Goal: Check status: Check status

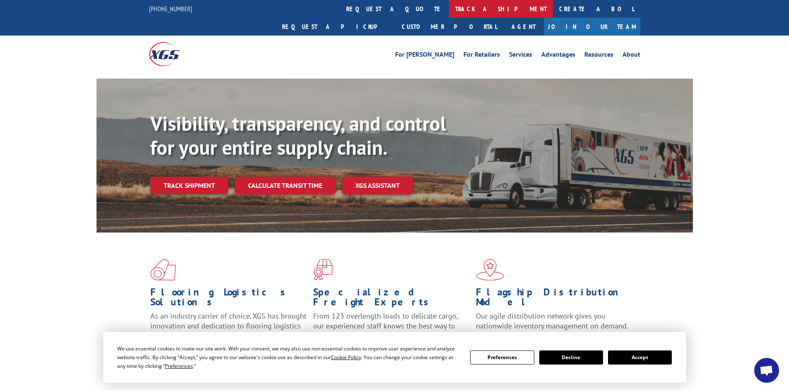
click at [449, 11] on link "track a shipment" at bounding box center [501, 9] width 104 height 18
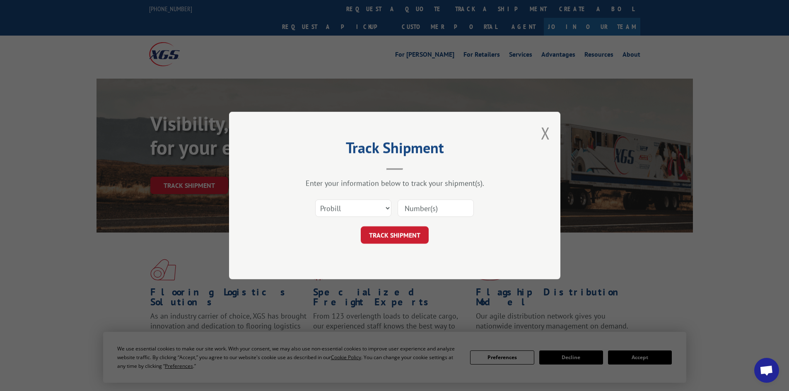
click at [410, 206] on input at bounding box center [436, 208] width 76 height 17
paste input "17517638"
type input "17517638"
click at [400, 239] on button "TRACK SHIPMENT" at bounding box center [395, 235] width 68 height 17
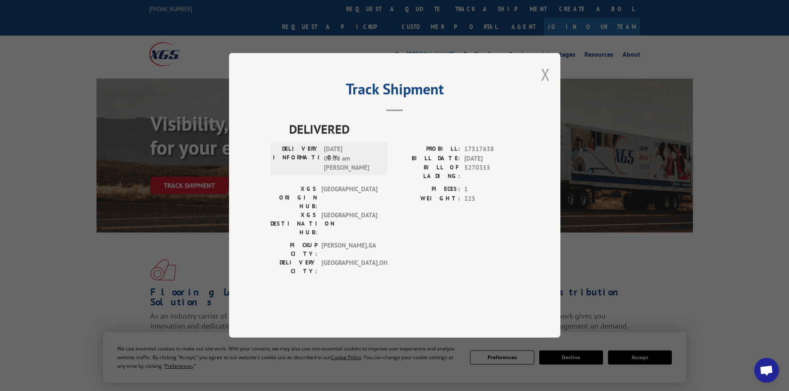
click at [542, 85] on button "Close modal" at bounding box center [545, 74] width 9 height 22
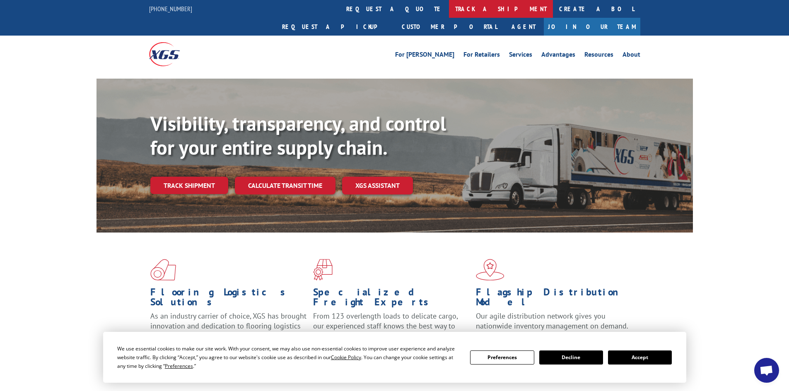
click at [449, 12] on link "track a shipment" at bounding box center [501, 9] width 104 height 18
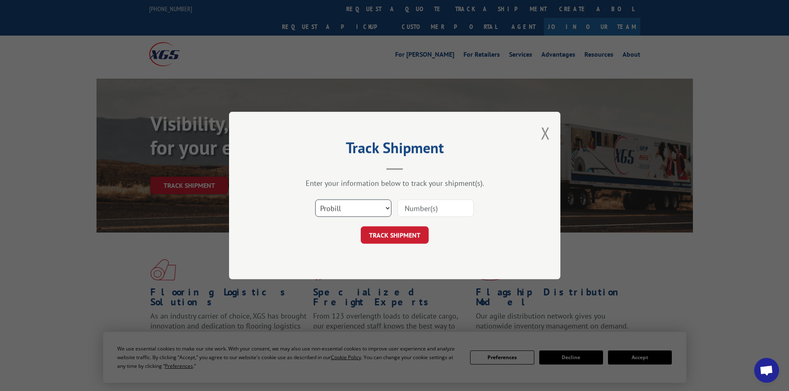
click at [344, 210] on select "Select category... Probill BOL PO" at bounding box center [353, 208] width 76 height 17
select select "bol"
click at [315, 200] on select "Select category... Probill BOL PO" at bounding box center [353, 208] width 76 height 17
click at [420, 202] on input at bounding box center [436, 208] width 76 height 17
paste input "2402499"
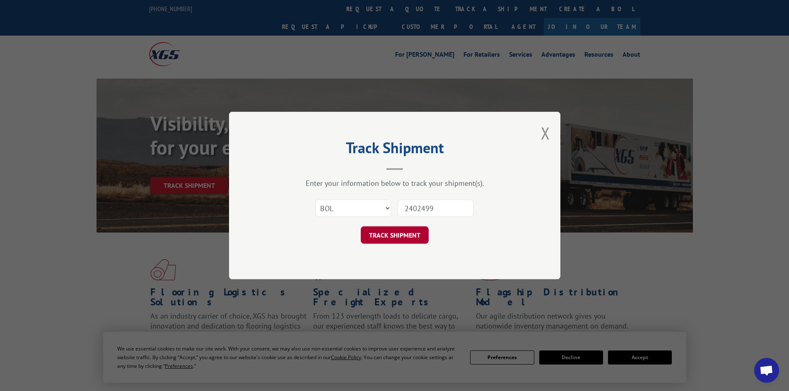
type input "2402499"
click at [381, 240] on button "TRACK SHIPMENT" at bounding box center [395, 235] width 68 height 17
